Goal: Find specific page/section: Find specific page/section

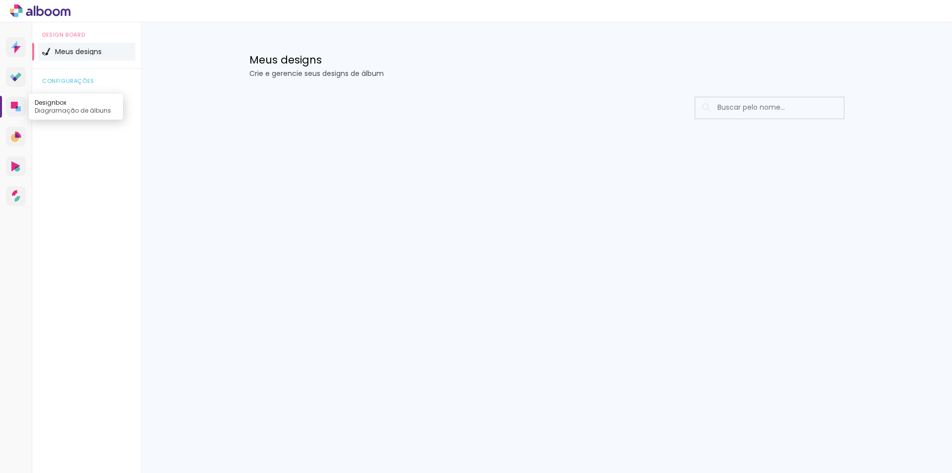
click at [21, 107] on link "Designbox Diagramação de álbuns" at bounding box center [16, 107] width 20 height 20
click at [70, 93] on li "Geral" at bounding box center [86, 98] width 97 height 18
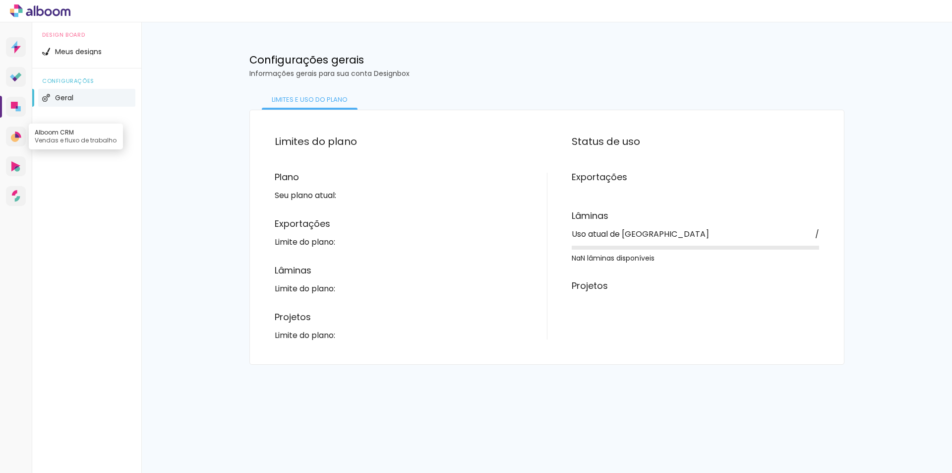
click at [16, 133] on icon at bounding box center [18, 134] width 6 height 6
